Goal: Information Seeking & Learning: Learn about a topic

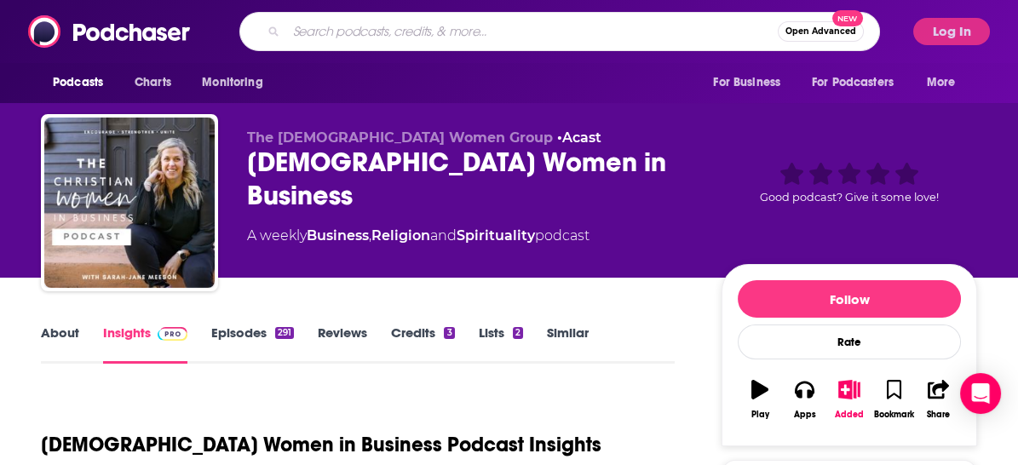
click at [412, 35] on input "Search podcasts, credits, & more..." at bounding box center [532, 31] width 492 height 27
type input "[PERSON_NAME]"
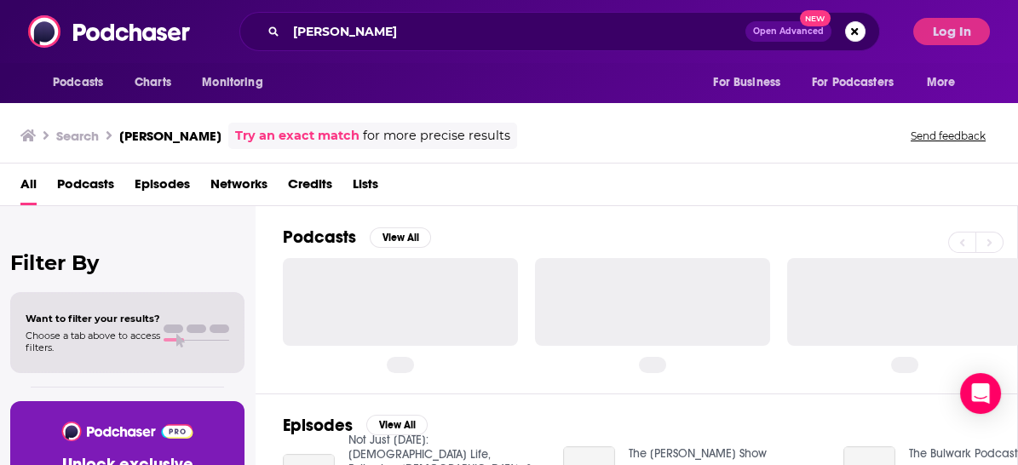
click at [879, 158] on div "Search [PERSON_NAME] Try an exact match for more precise results Send feedback" at bounding box center [509, 132] width 1018 height 61
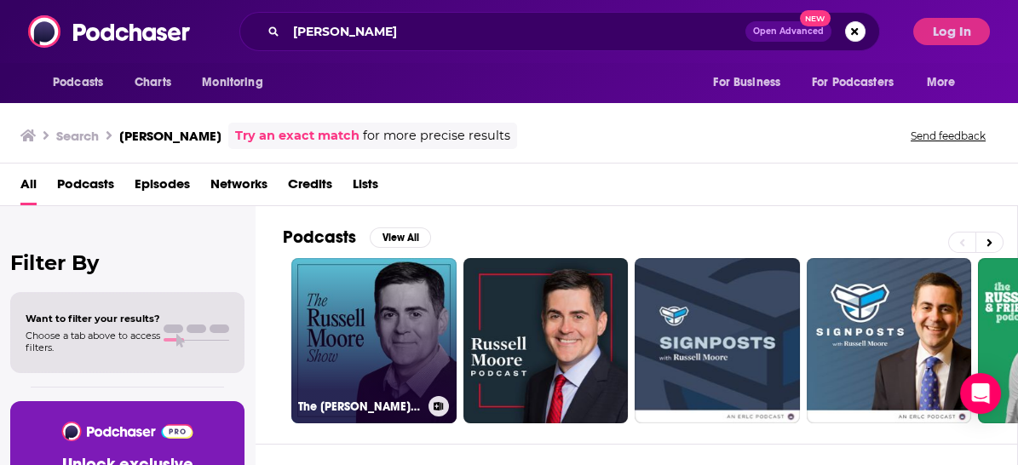
click at [434, 313] on link "The [PERSON_NAME] Show" at bounding box center [373, 340] width 165 height 165
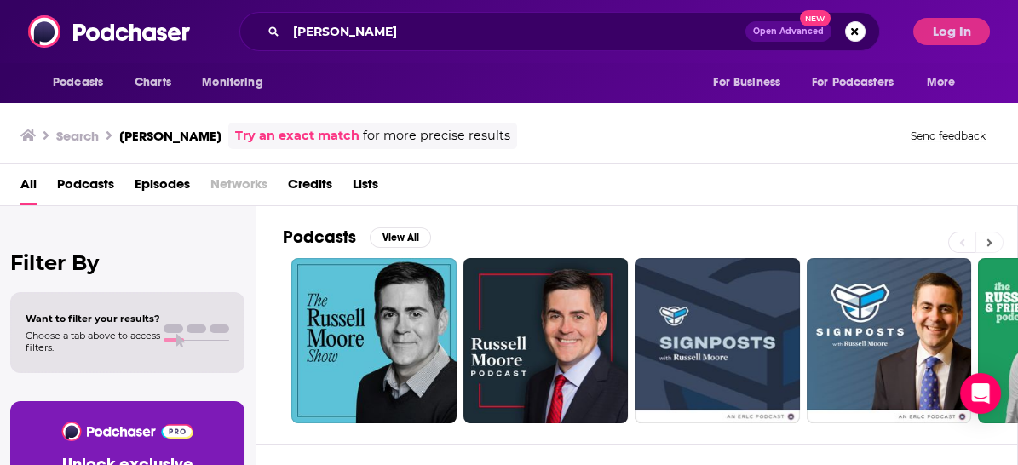
click at [1004, 236] on button at bounding box center [990, 242] width 28 height 21
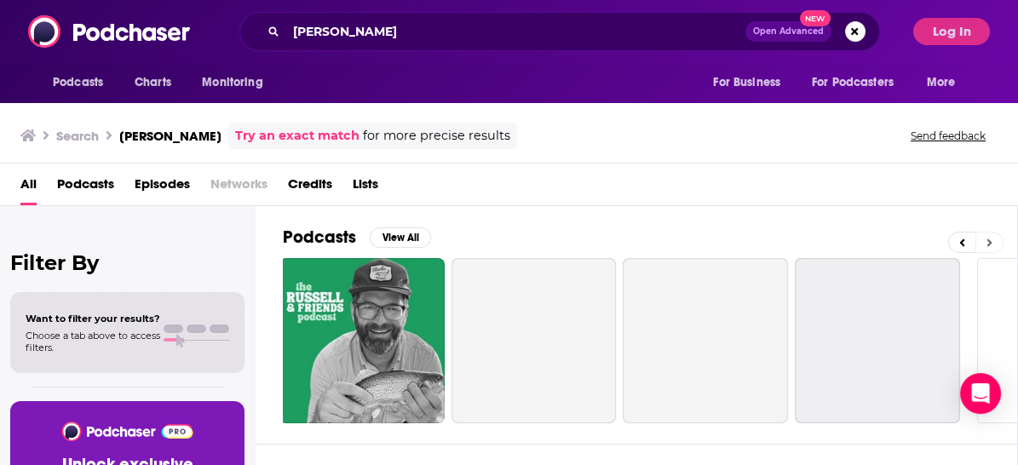
scroll to position [0, 748]
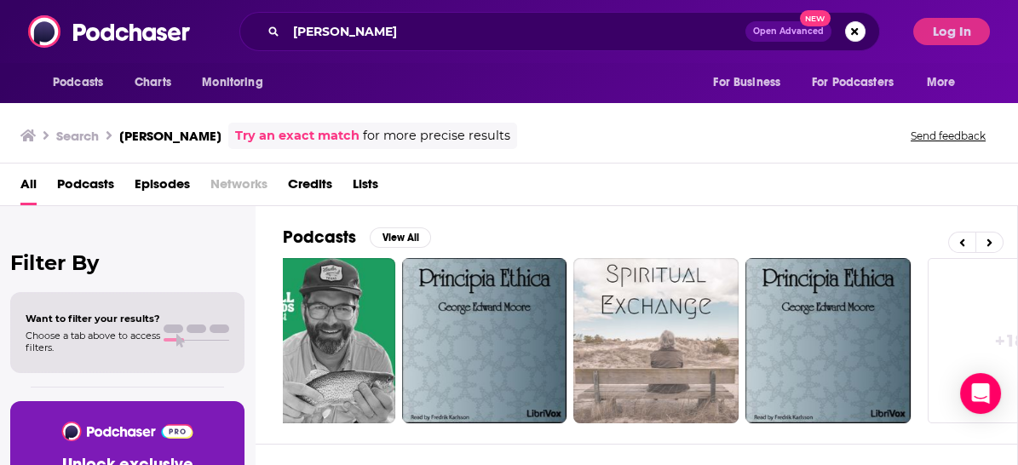
click at [84, 185] on span "Podcasts" at bounding box center [85, 187] width 57 height 35
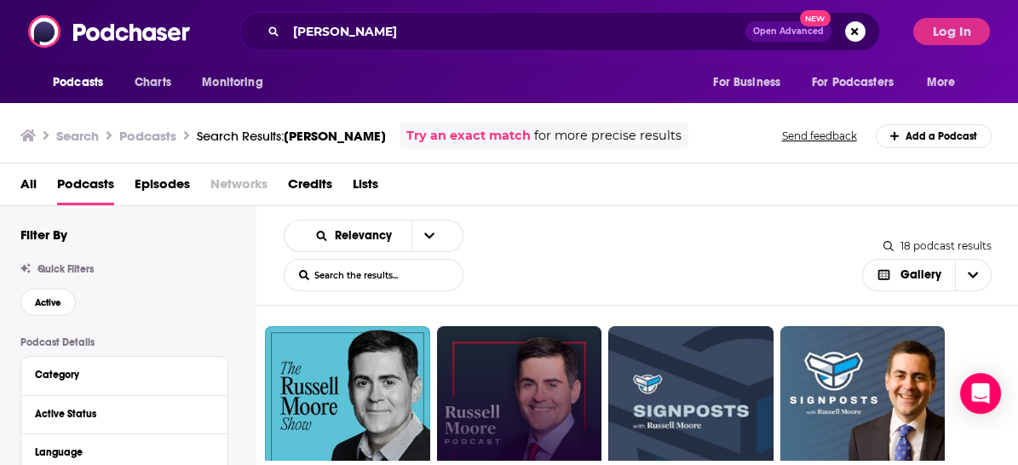
click at [532, 403] on link "[PERSON_NAME] Podcast" at bounding box center [519, 408] width 165 height 165
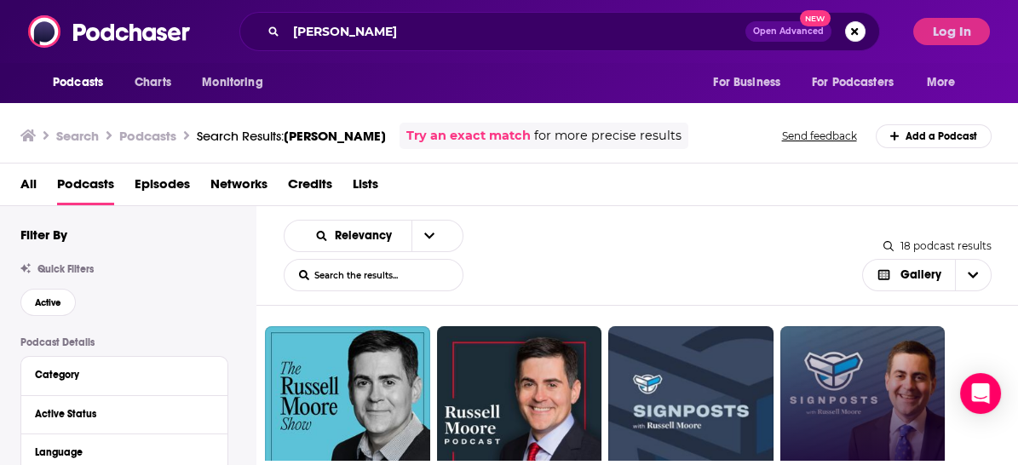
click at [859, 362] on link "[PERSON_NAME]" at bounding box center [863, 408] width 165 height 165
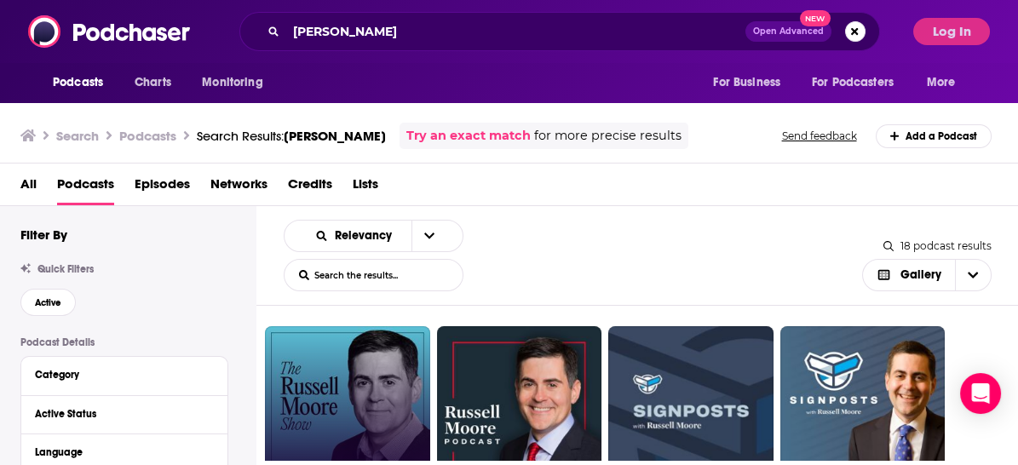
click at [347, 364] on link "The [PERSON_NAME] Show" at bounding box center [347, 408] width 165 height 165
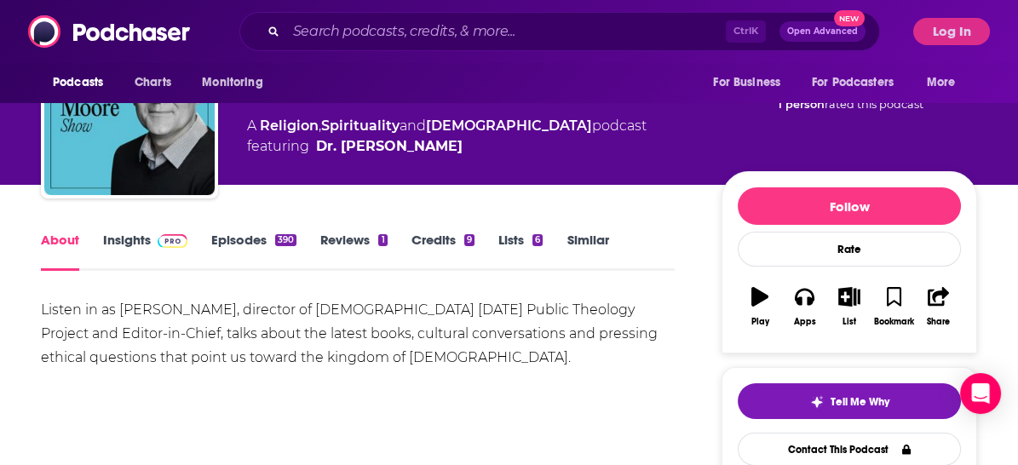
scroll to position [95, 0]
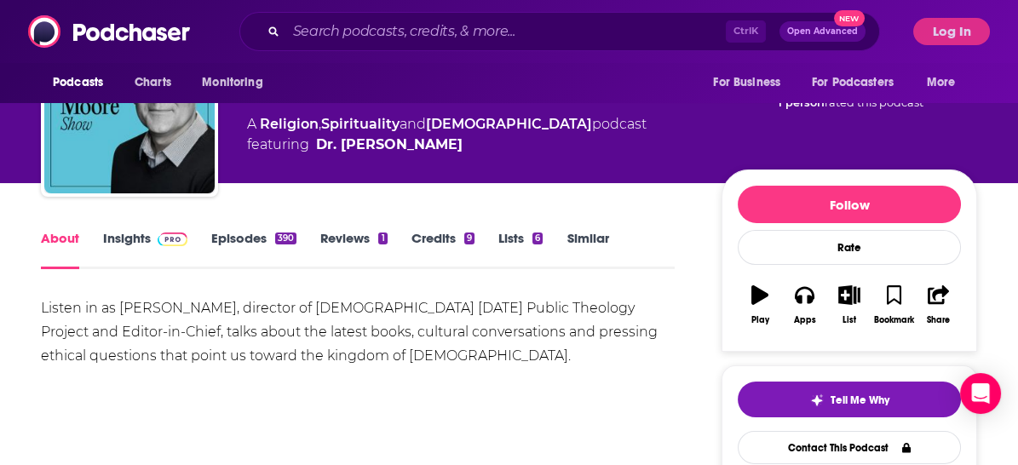
click at [250, 238] on link "Episodes 390" at bounding box center [253, 249] width 85 height 39
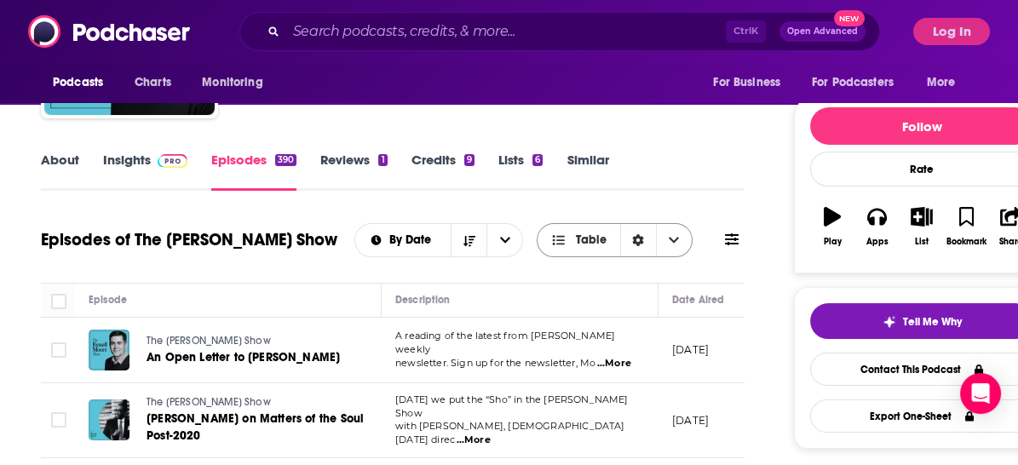
scroll to position [189, 0]
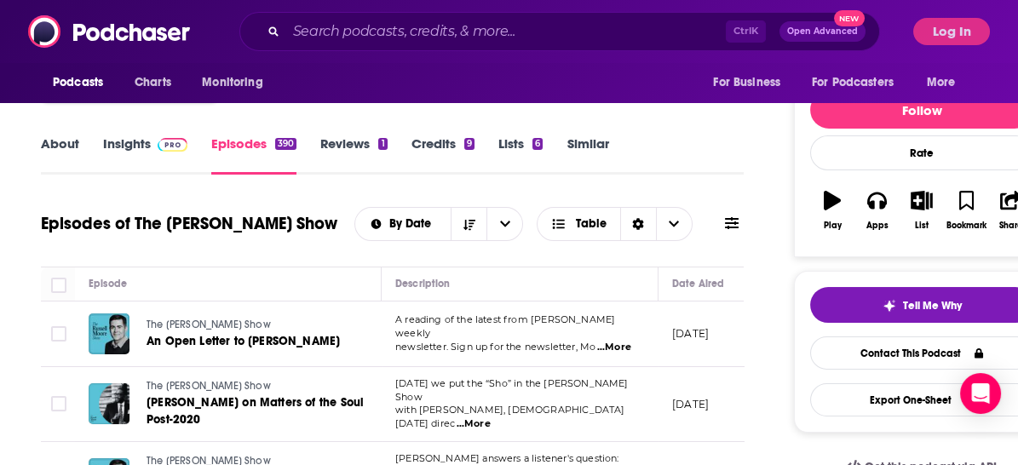
click at [733, 222] on icon at bounding box center [732, 223] width 14 height 14
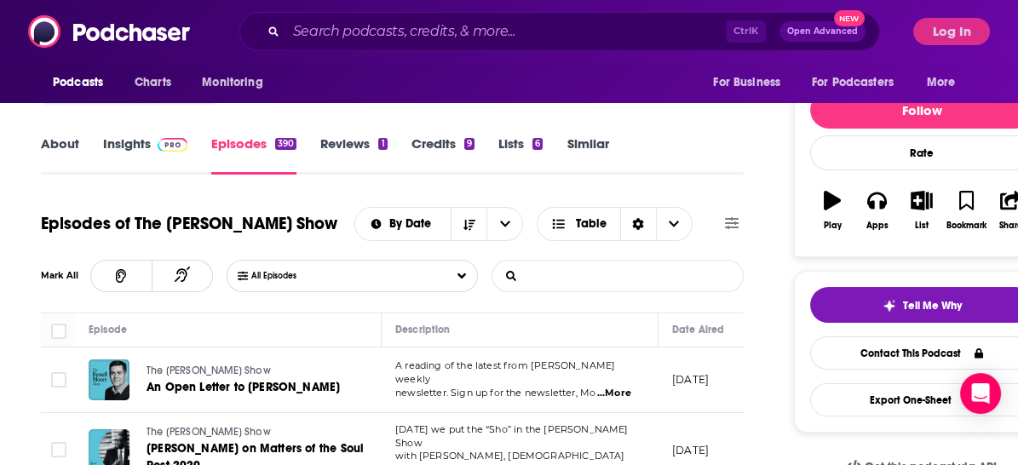
click at [560, 276] on input "List Search Input" at bounding box center [582, 276] width 178 height 31
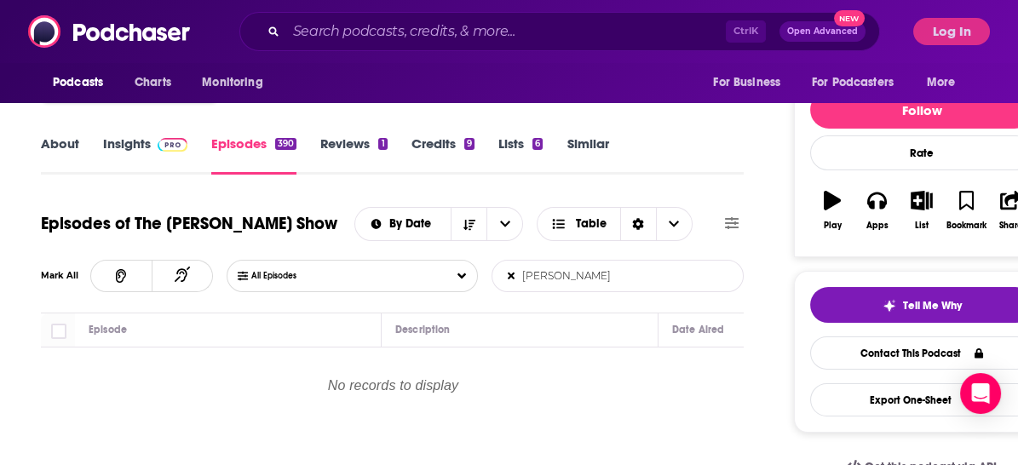
drag, startPoint x: 603, startPoint y: 278, endPoint x: 516, endPoint y: 275, distance: 87.8
click at [516, 275] on input "[PERSON_NAME]" at bounding box center [582, 276] width 178 height 31
drag, startPoint x: 585, startPoint y: 274, endPoint x: 517, endPoint y: 279, distance: 67.5
click at [517, 279] on input "[PERSON_NAME]" at bounding box center [582, 276] width 178 height 31
type input "near death experiences"
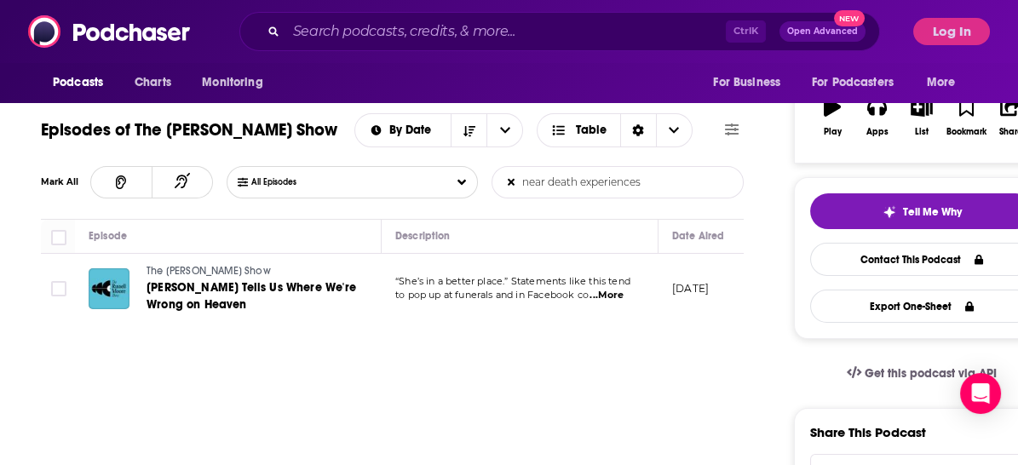
scroll to position [284, 0]
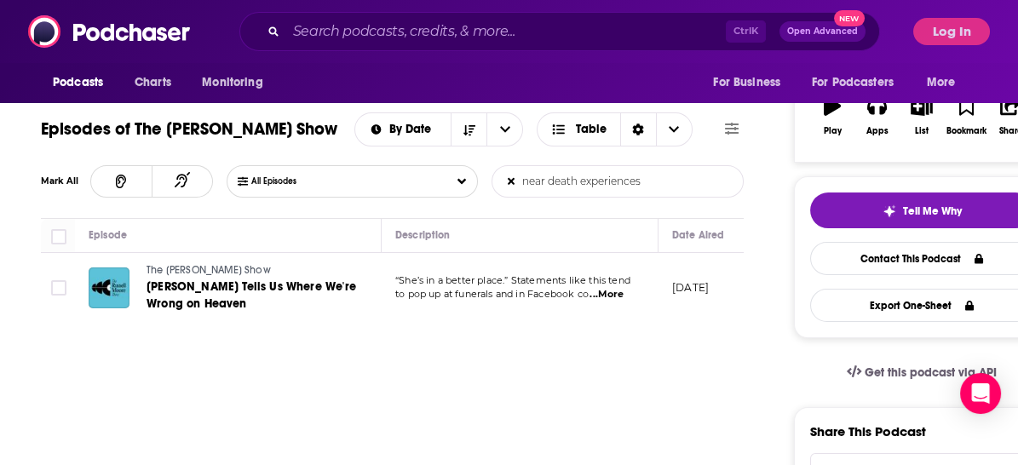
click at [614, 291] on span "...More" at bounding box center [607, 295] width 34 height 14
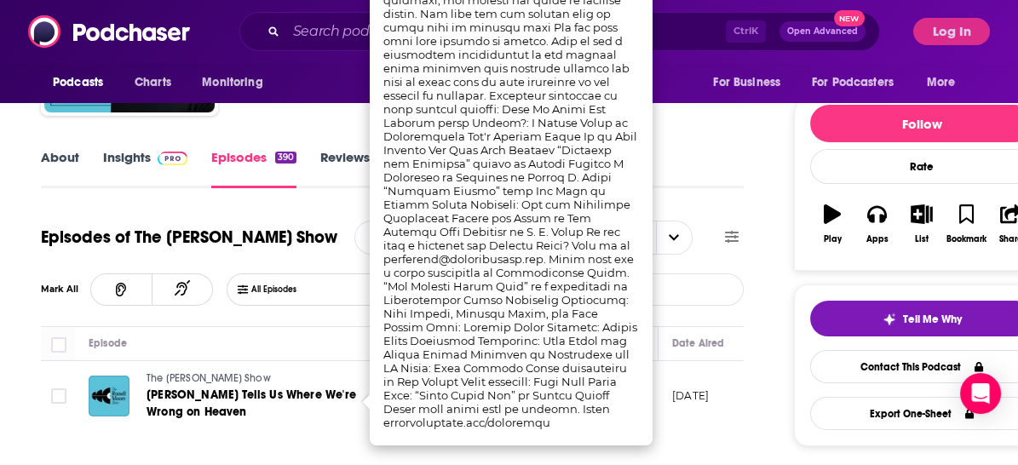
scroll to position [189, 0]
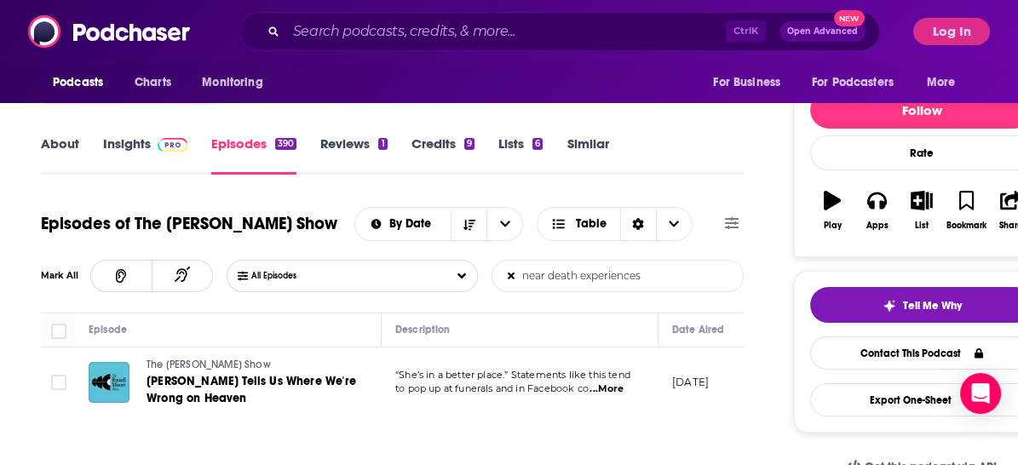
click at [732, 154] on div "About Insights Episodes 390 Reviews 1 Credits 9 Lists 6 Similar" at bounding box center [392, 154] width 703 height 42
